Goal: Task Accomplishment & Management: Manage account settings

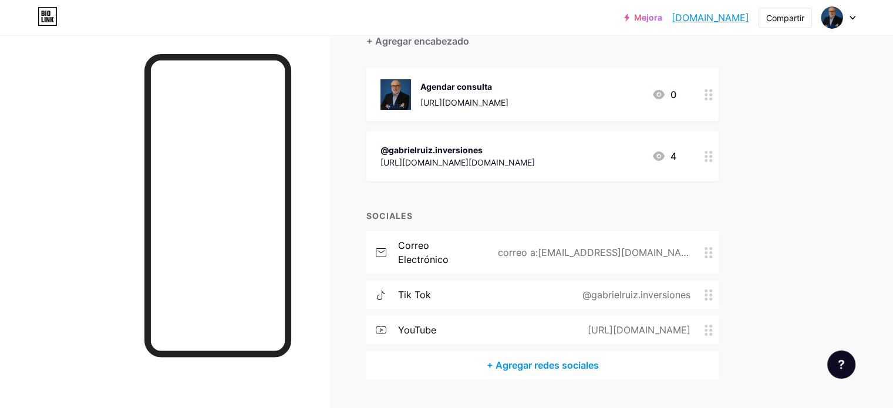
scroll to position [59, 0]
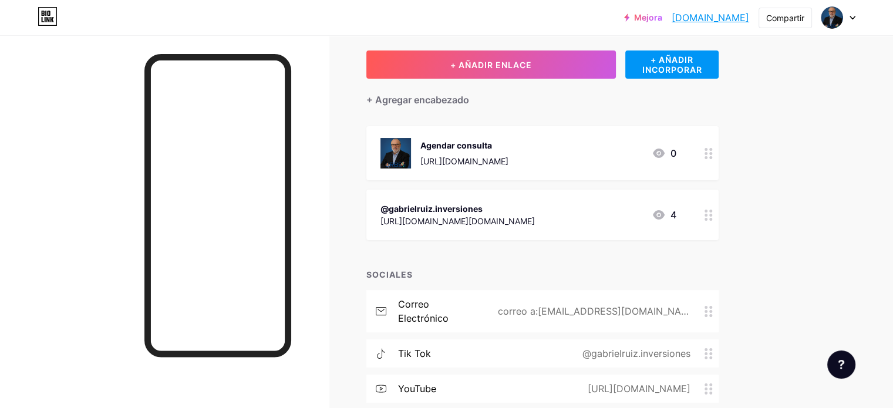
click at [853, 18] on icon at bounding box center [852, 17] width 5 height 3
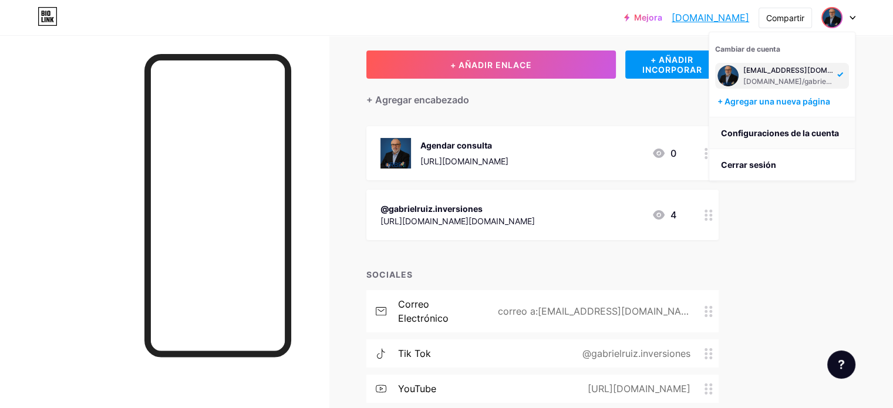
click at [801, 135] on font "Configuraciones de la cuenta" at bounding box center [780, 133] width 118 height 10
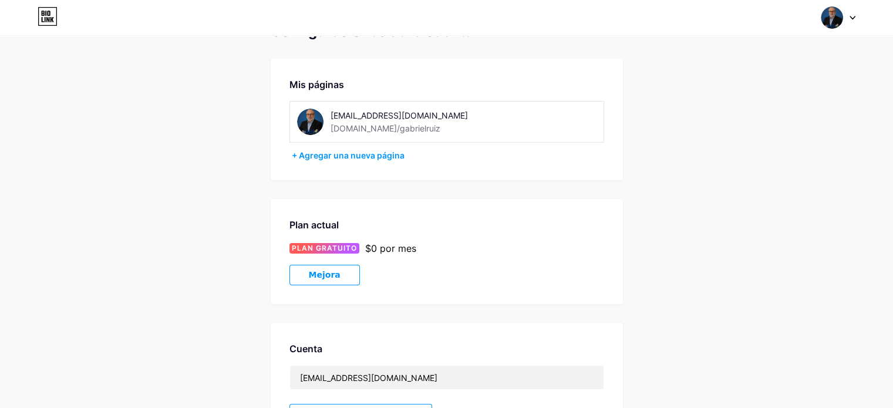
scroll to position [11, 0]
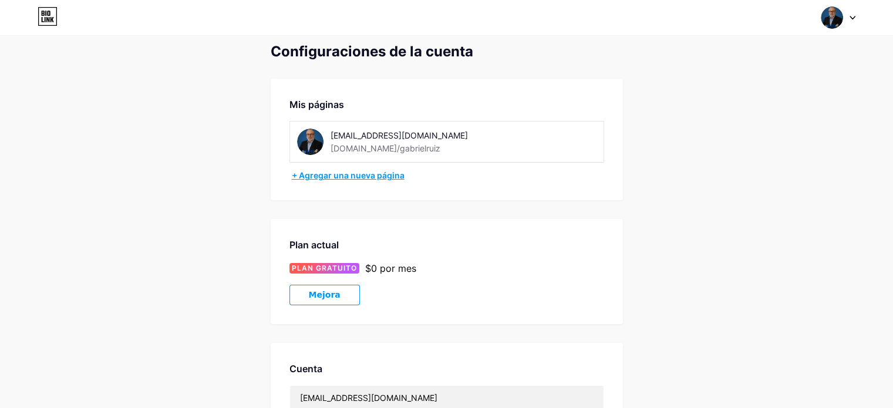
click at [345, 176] on font "+ Agregar una nueva página" at bounding box center [348, 175] width 113 height 10
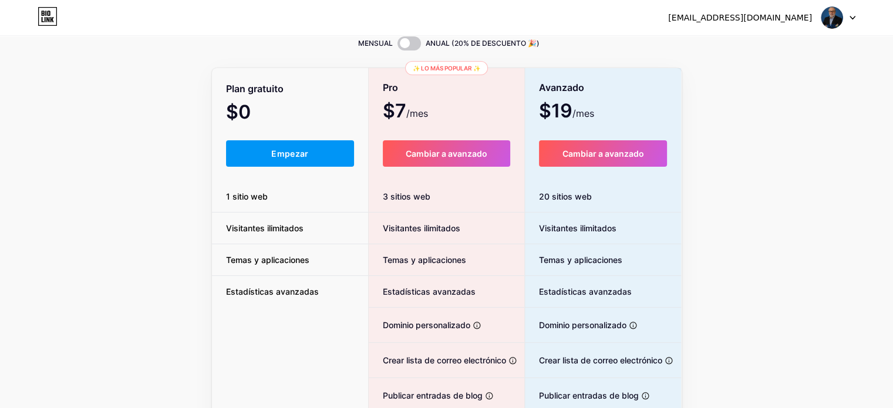
scroll to position [117, 0]
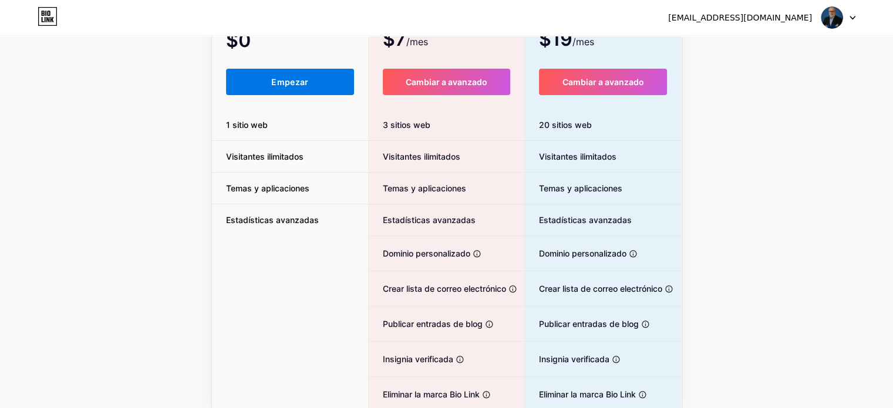
click at [270, 87] on button "Empezar" at bounding box center [290, 82] width 129 height 26
